Goal: Task Accomplishment & Management: Use online tool/utility

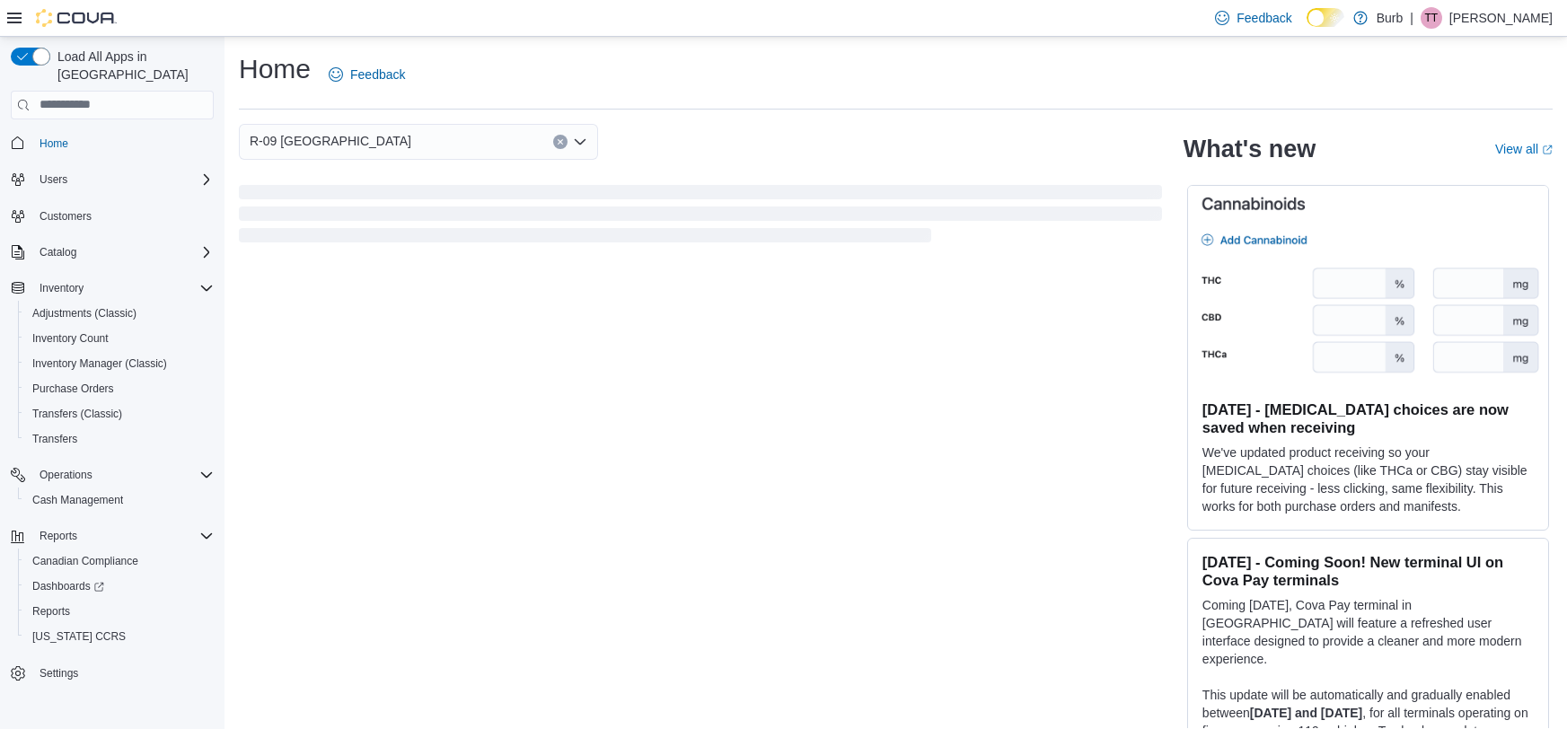
click at [735, 74] on div "Home Feedback" at bounding box center [896, 74] width 1314 height 47
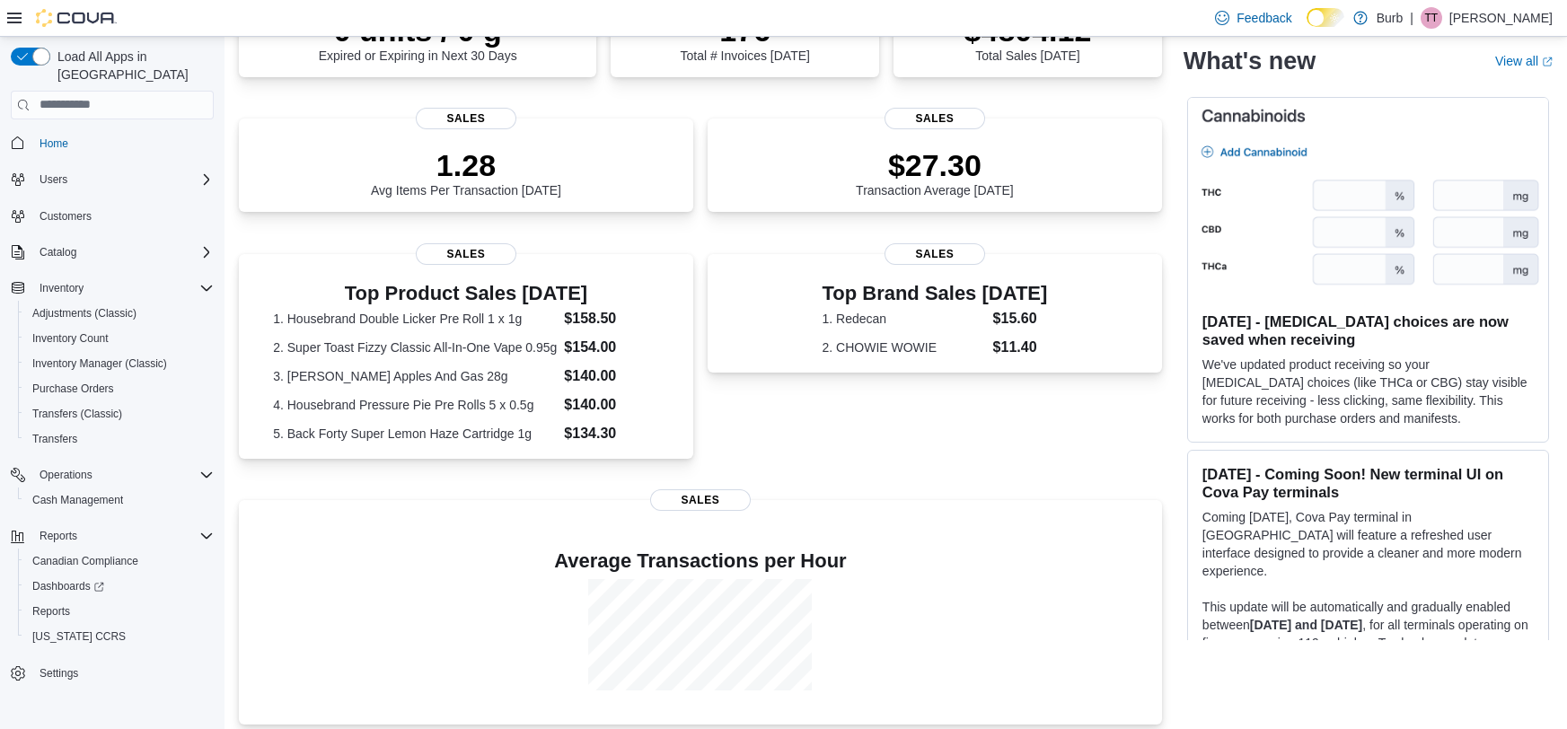
scroll to position [197, 0]
click at [584, 612] on div at bounding box center [700, 633] width 894 height 111
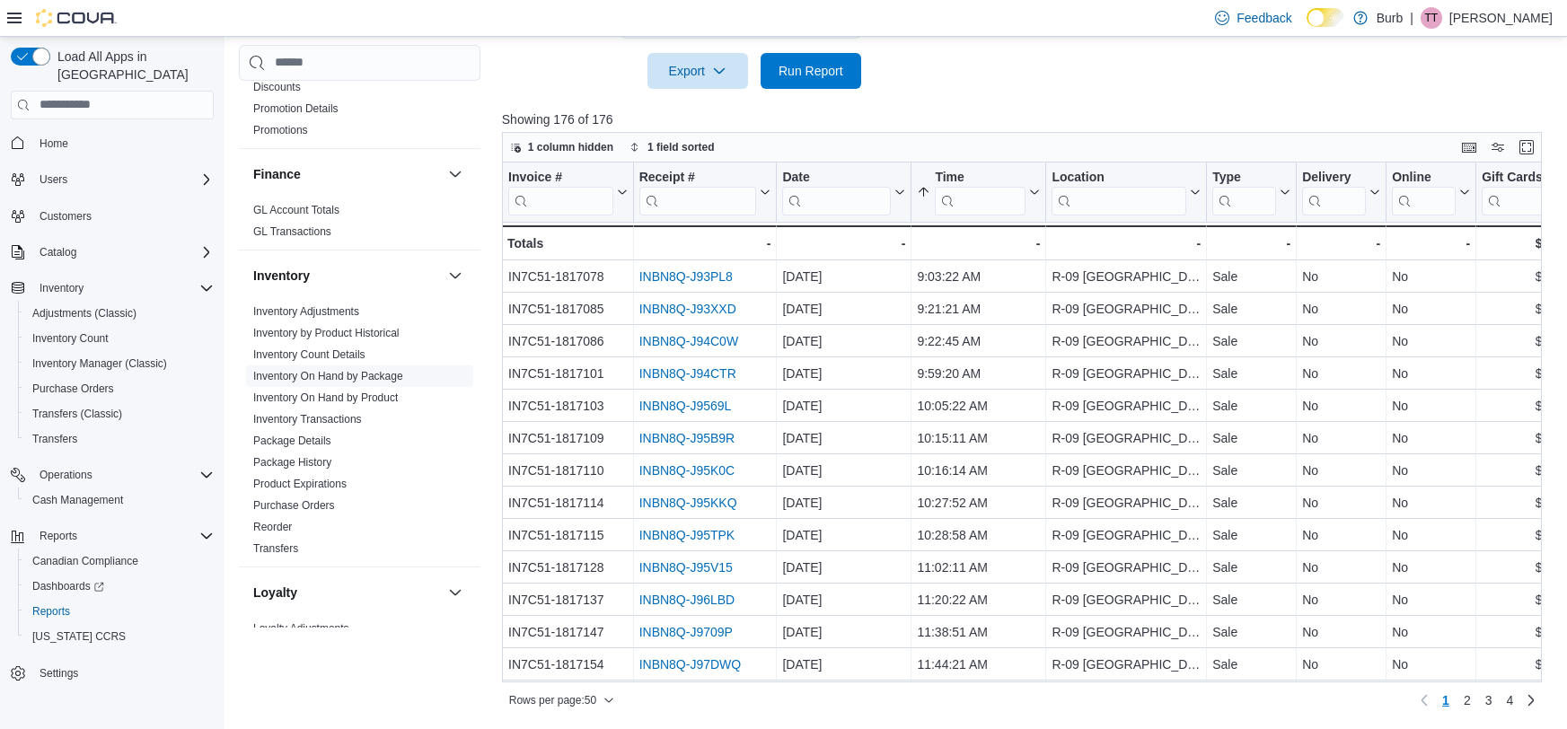
scroll to position [1182, 0]
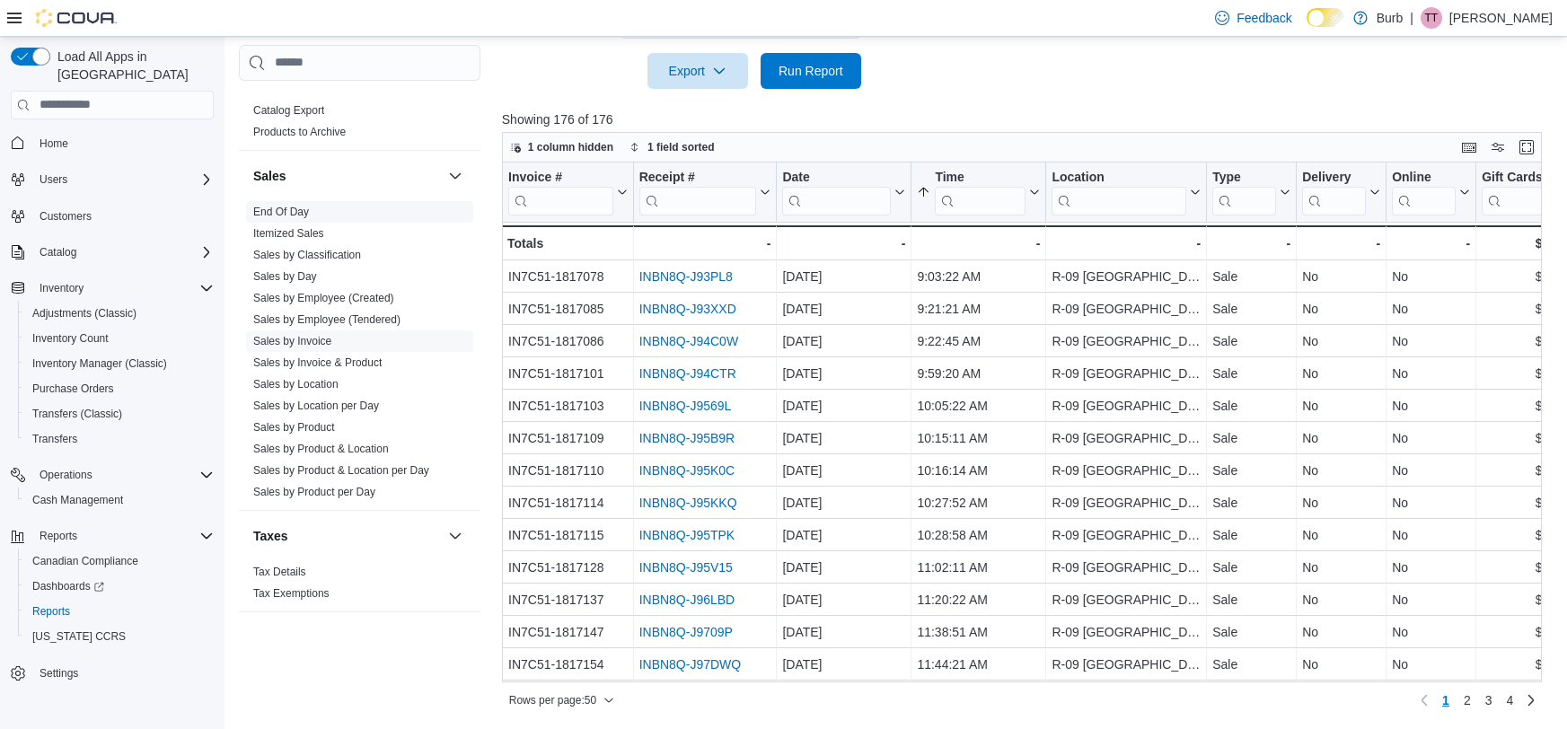
click at [264, 214] on link "End Of Day" at bounding box center [281, 212] width 56 height 13
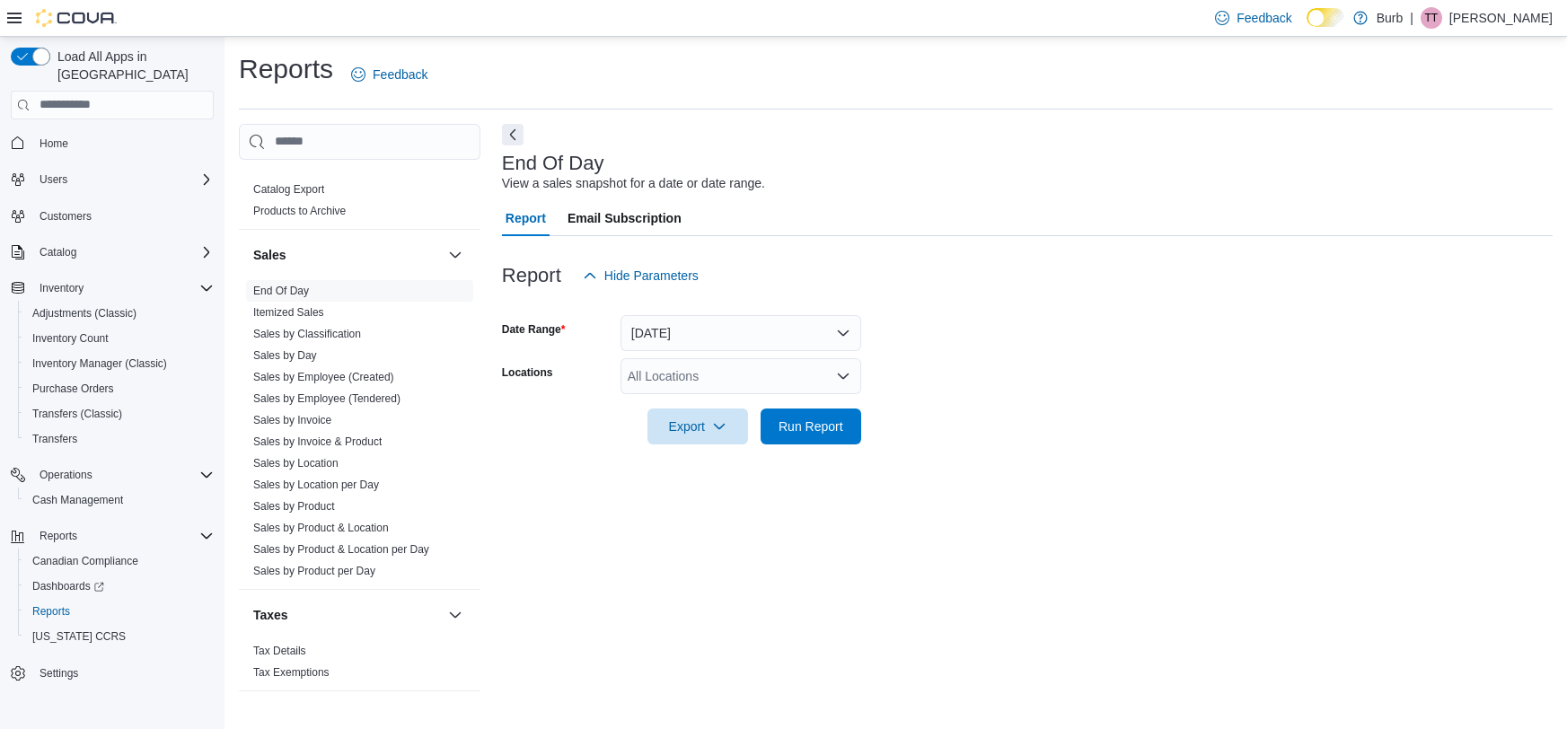
click at [724, 375] on div "All Locations" at bounding box center [741, 376] width 241 height 36
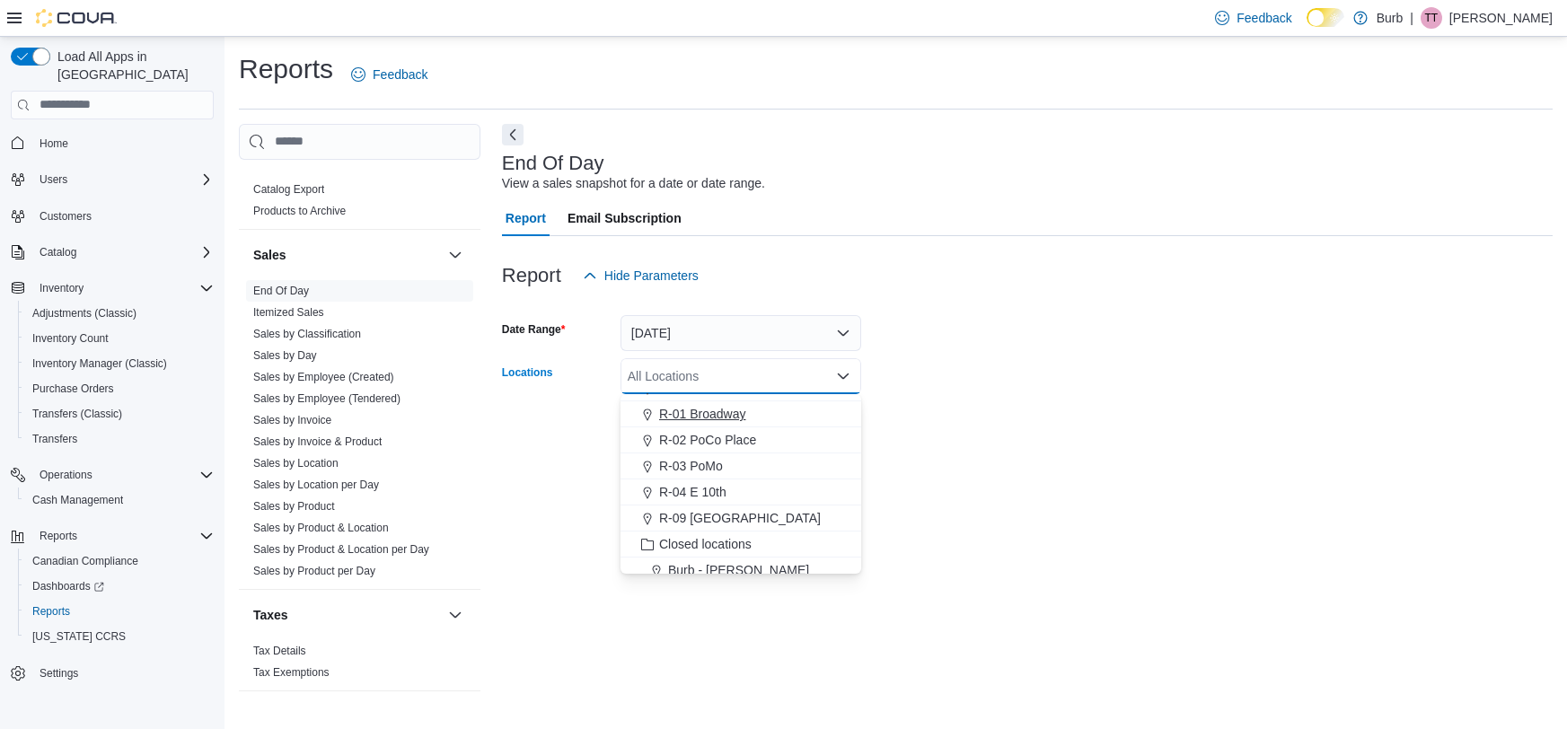
scroll to position [78, 0]
click at [710, 504] on span "R-09 [GEOGRAPHIC_DATA]" at bounding box center [740, 511] width 162 height 18
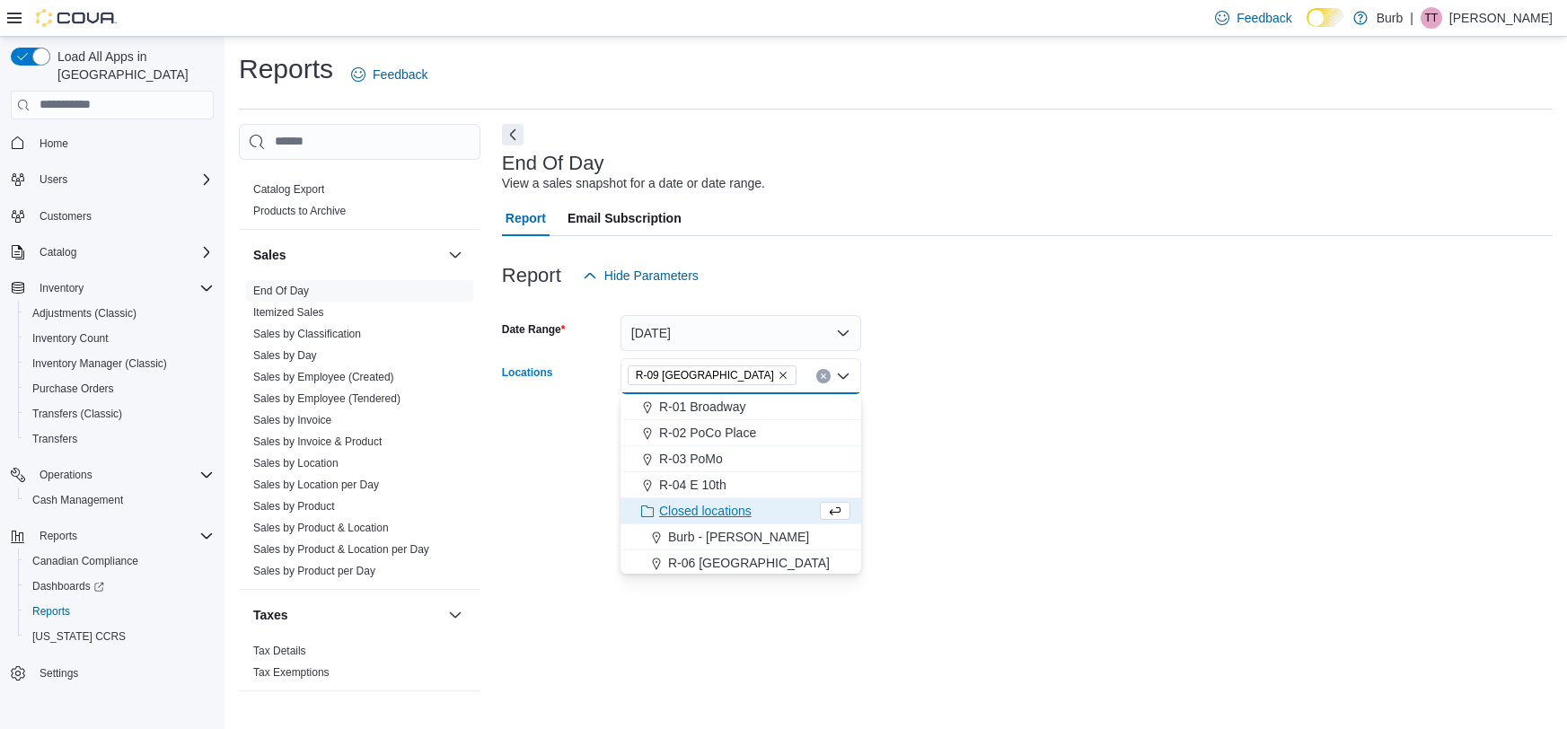
click at [900, 236] on div at bounding box center [1027, 247] width 1051 height 22
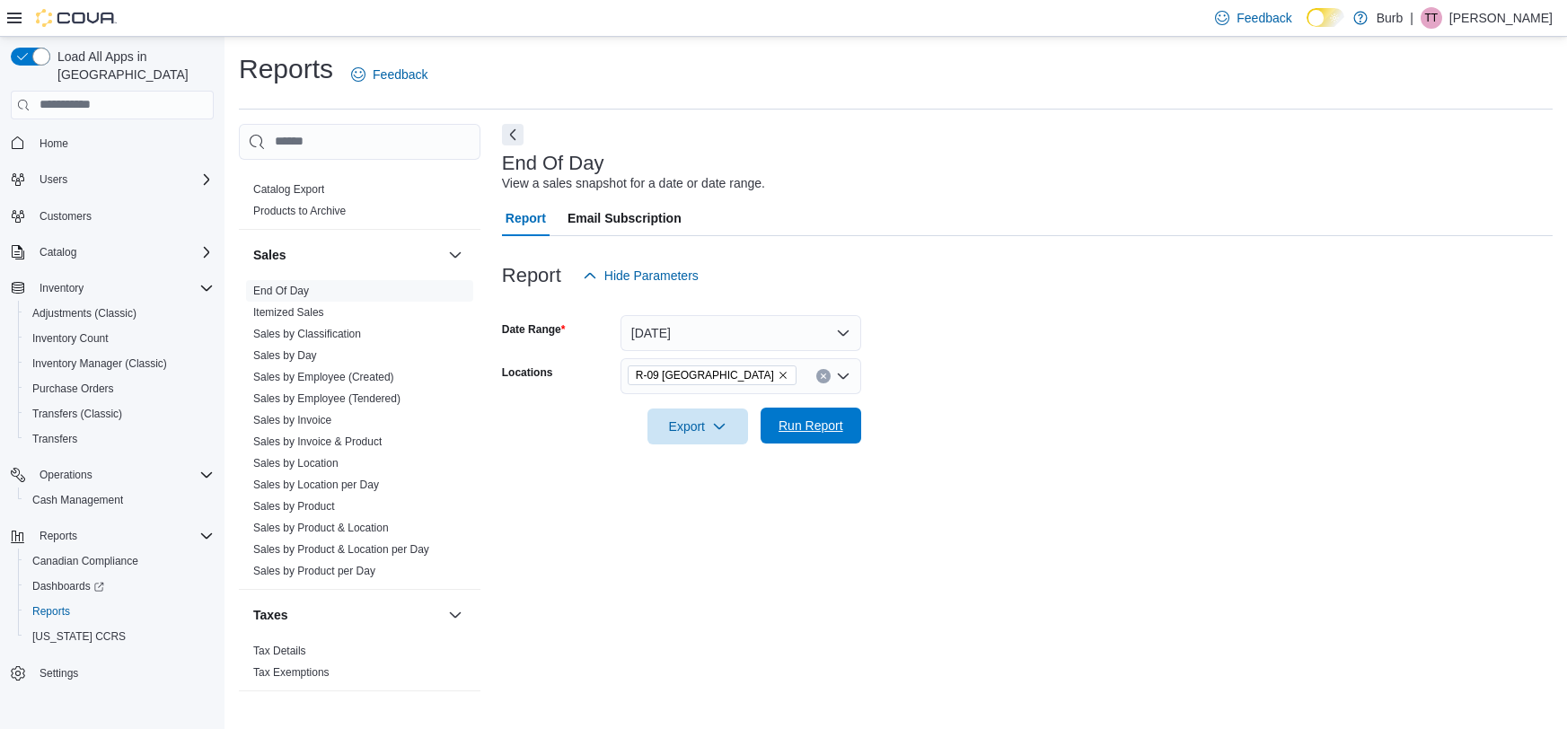
click at [802, 432] on span "Run Report" at bounding box center [811, 426] width 65 height 18
